Goal: Register for event/course

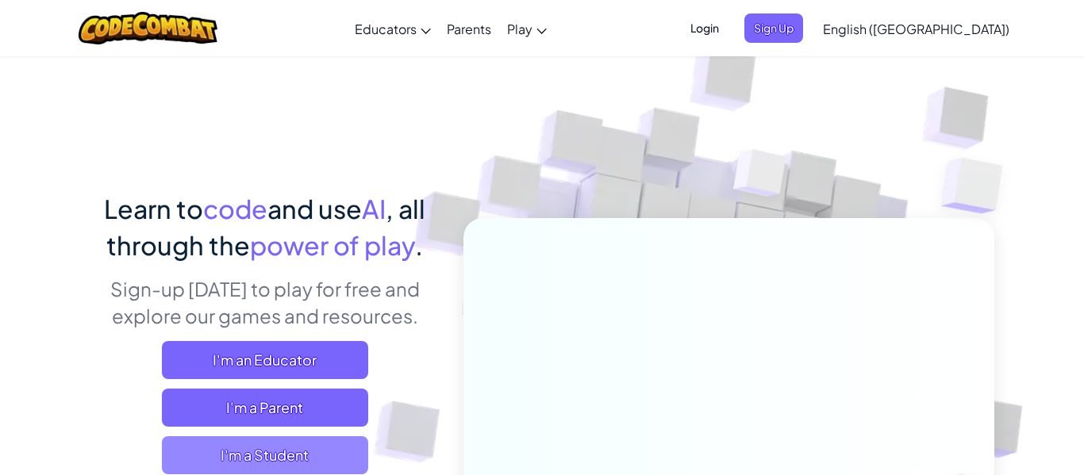
click at [325, 455] on span "I'm a Student" at bounding box center [265, 456] width 206 height 38
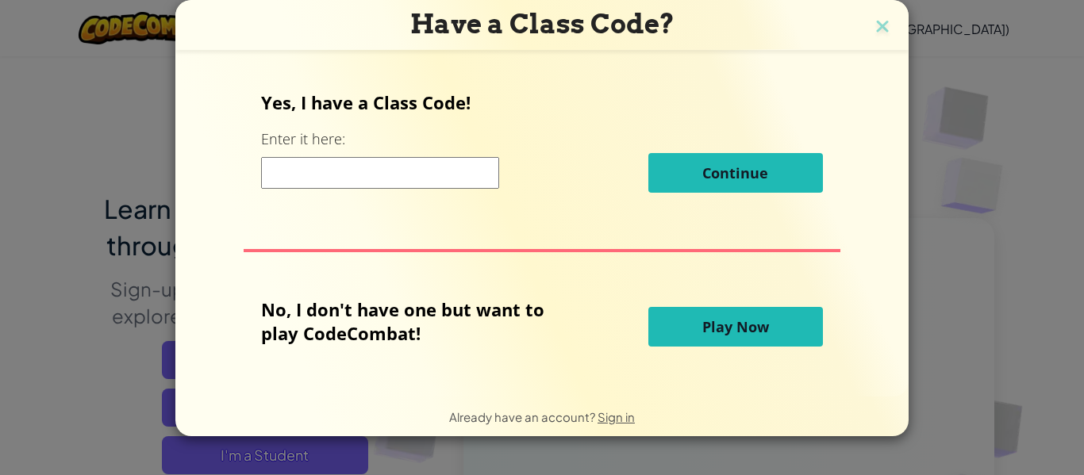
click at [369, 177] on input at bounding box center [380, 173] width 238 height 32
click at [734, 326] on span "Play Now" at bounding box center [735, 326] width 67 height 19
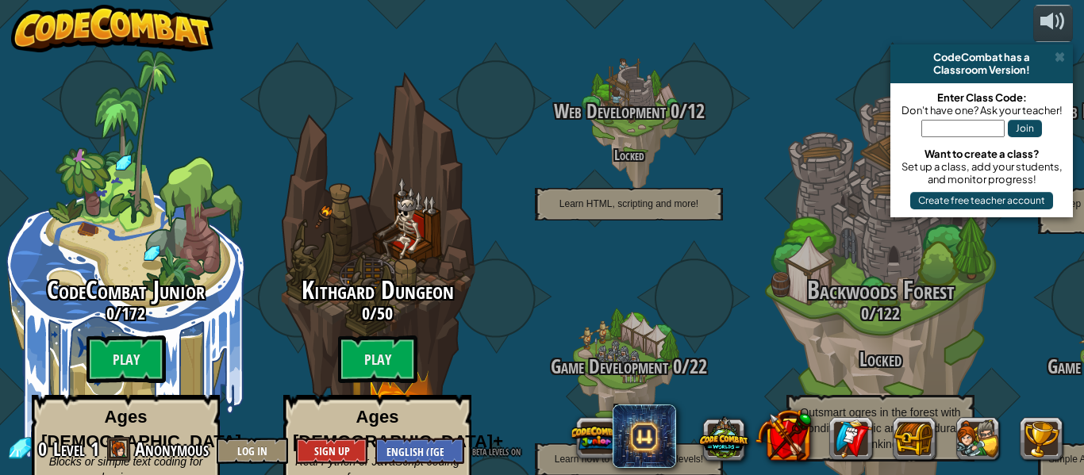
click at [186, 35] on img at bounding box center [112, 29] width 203 height 48
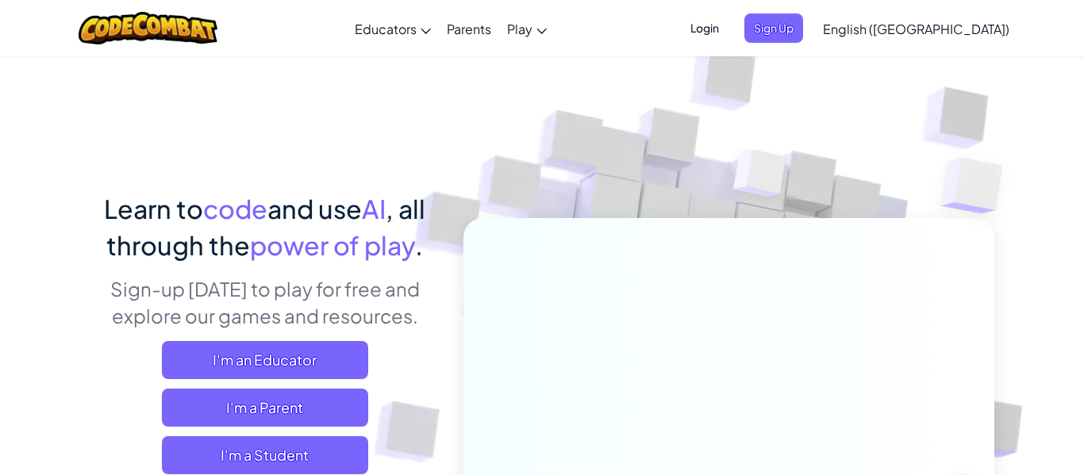
click at [729, 39] on span "Login" at bounding box center [705, 27] width 48 height 29
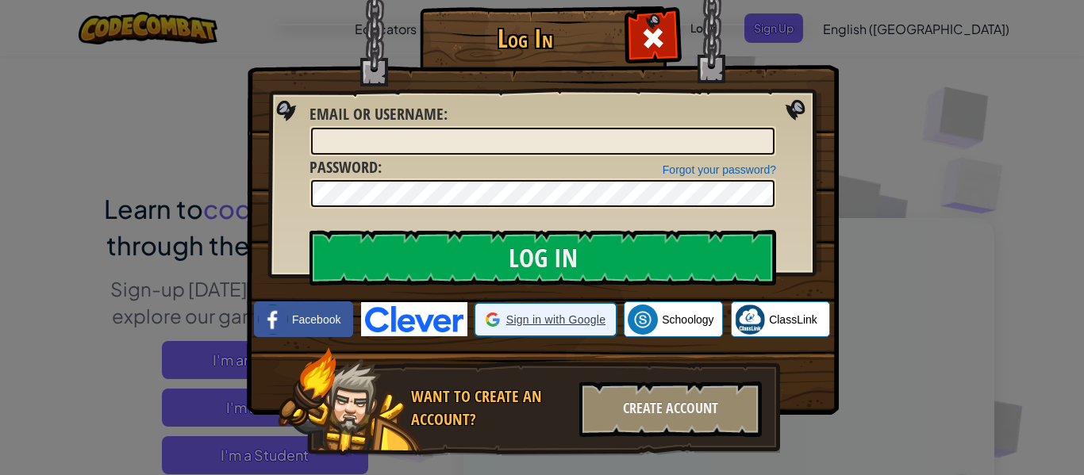
click at [525, 322] on span "Sign in with Google" at bounding box center [555, 320] width 99 height 16
